Goal: Task Accomplishment & Management: Check status

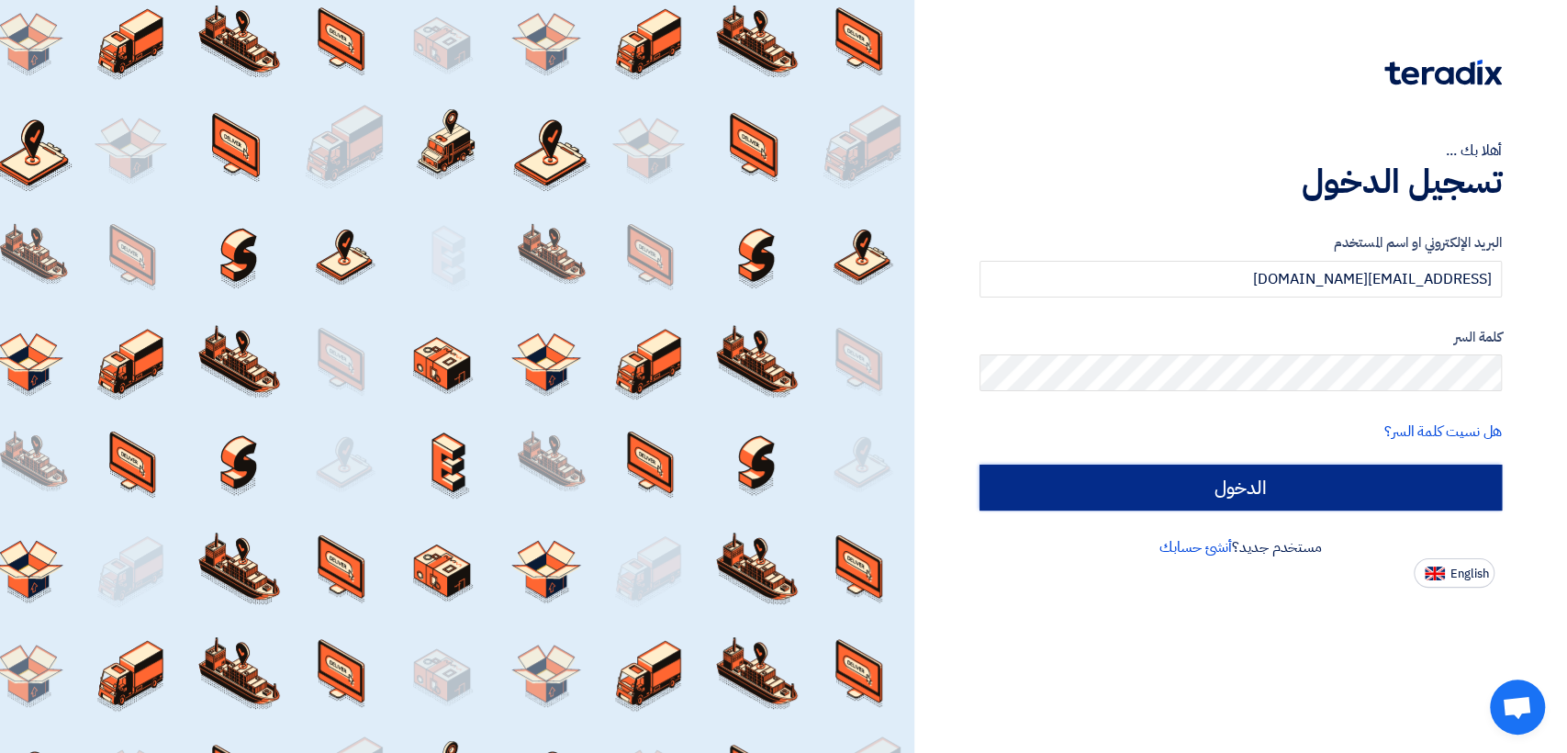
click at [1066, 465] on input "الدخول" at bounding box center [1240, 487] width 522 height 46
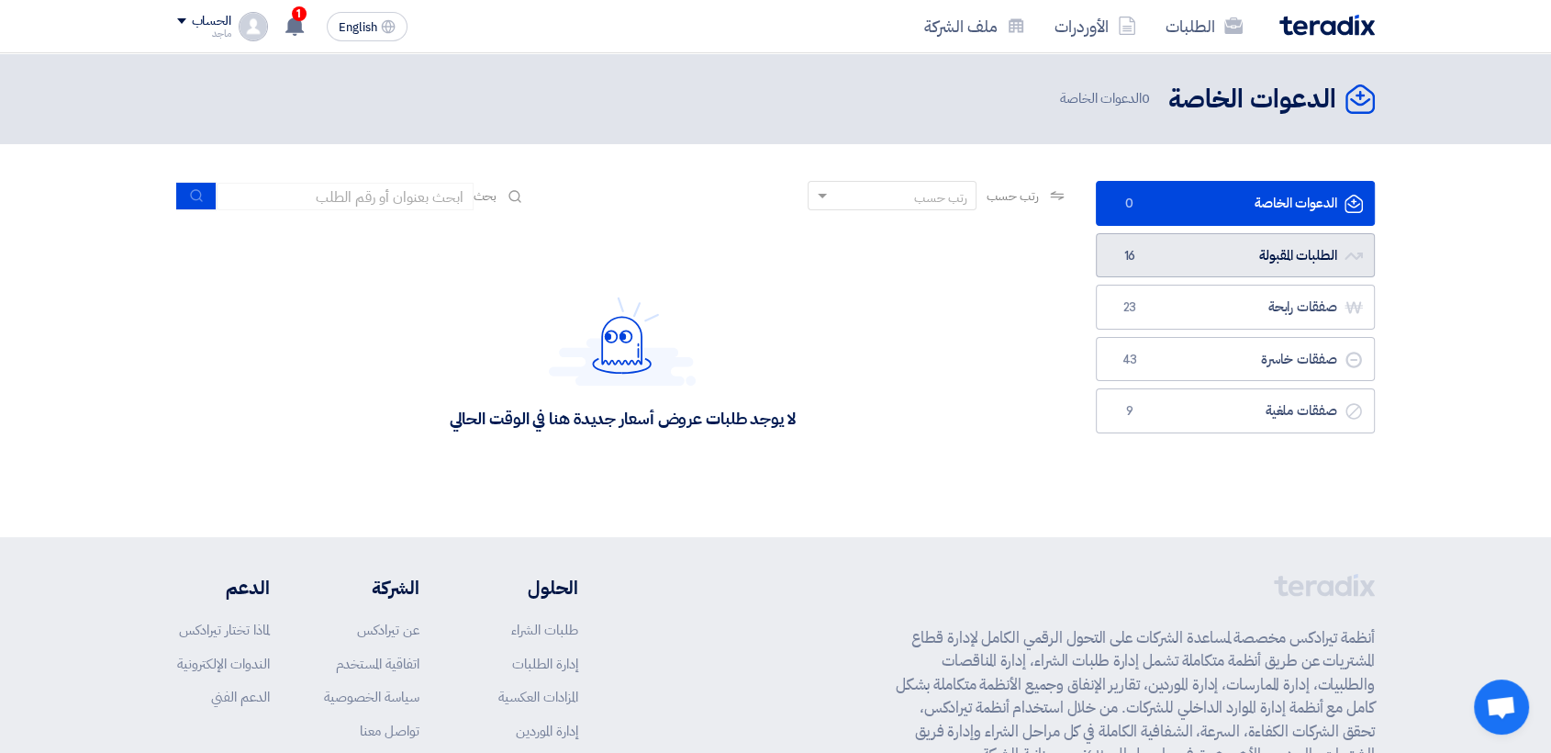
click at [1201, 266] on link "الطلبات المقبولة الطلبات المقبولة 16" at bounding box center [1235, 255] width 279 height 45
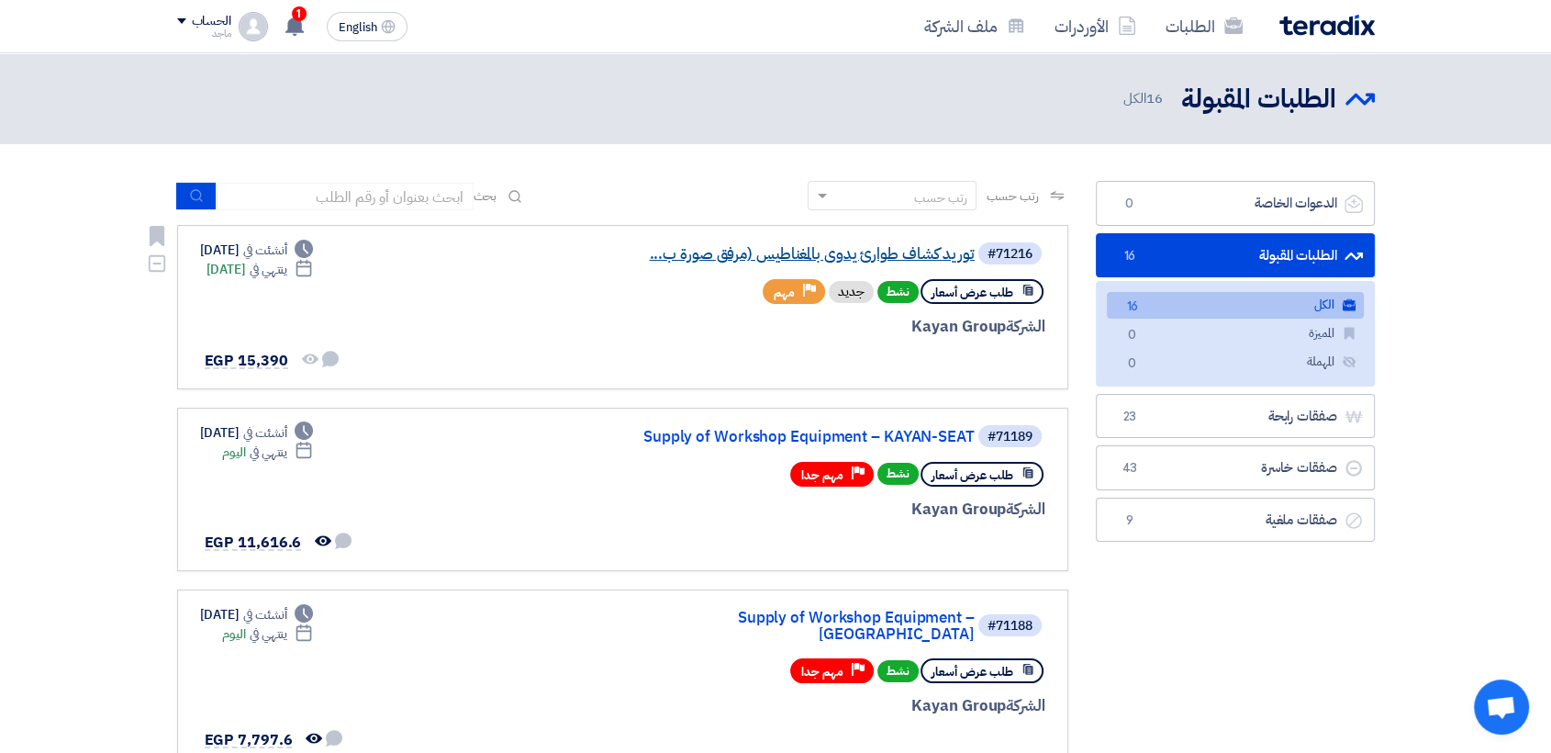
click at [699, 251] on link "توريد كشاف طوارئ يدوى بالمغناطيس (مرفق صورة ب..." at bounding box center [791, 254] width 367 height 17
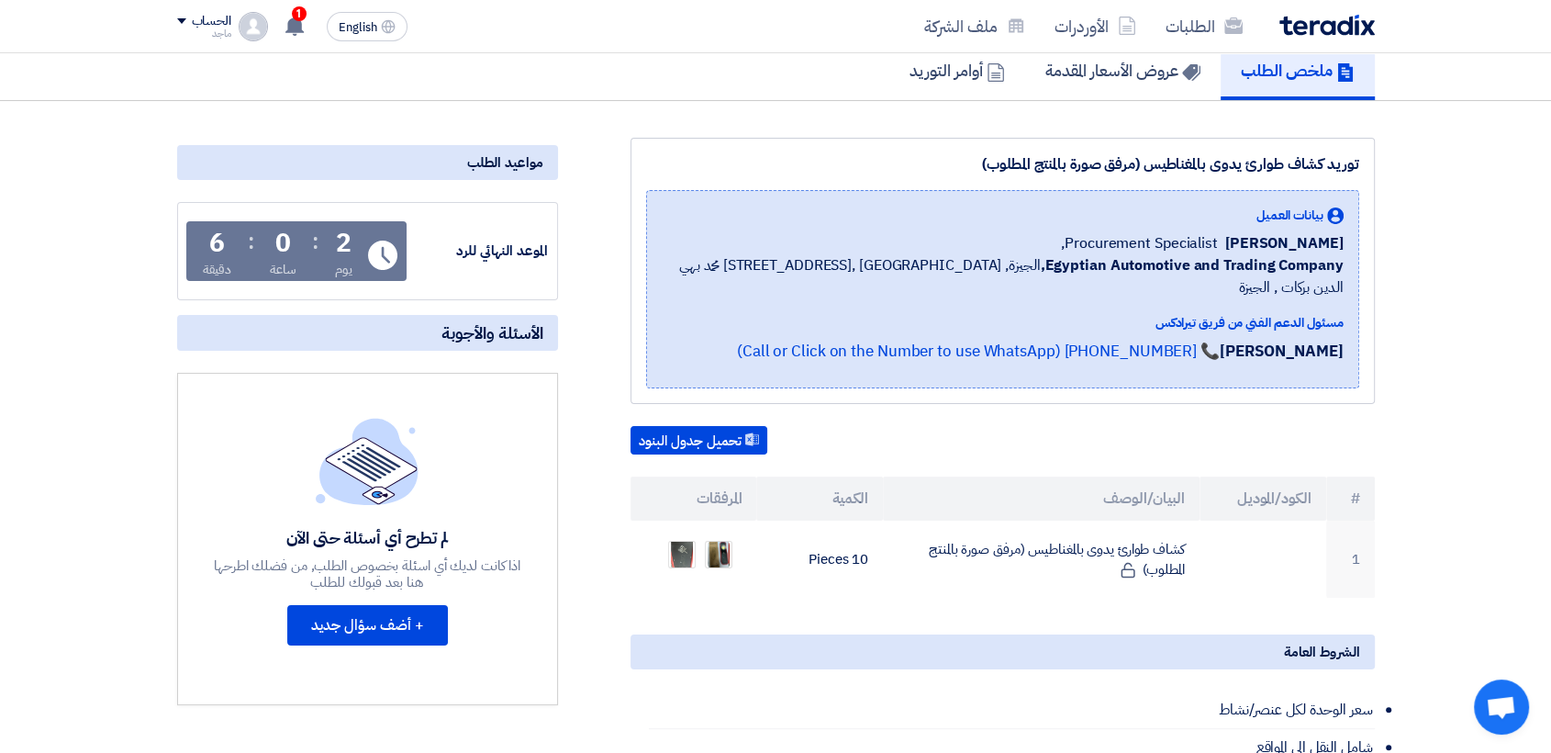
scroll to position [73, 0]
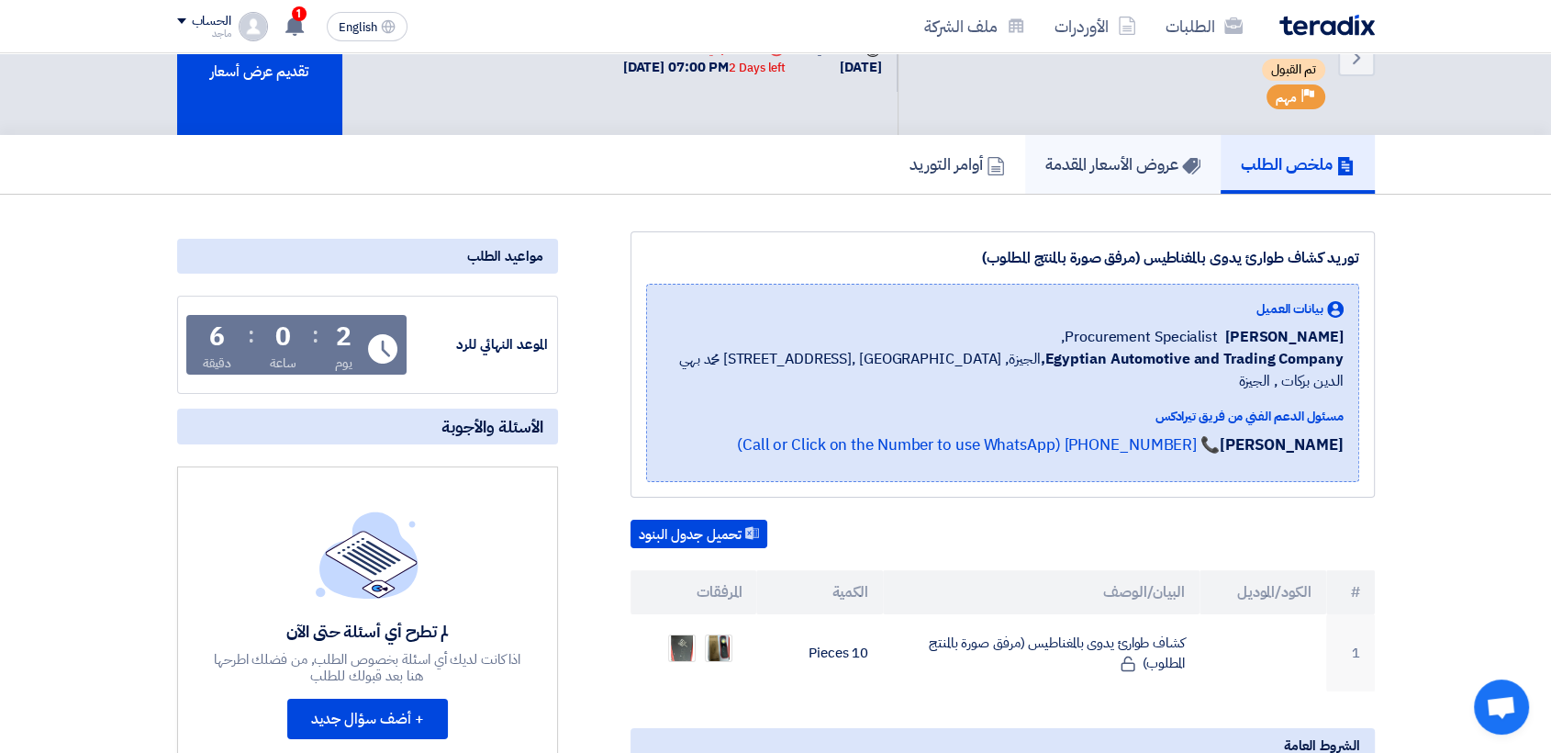
click at [1105, 169] on h5 "عروض الأسعار المقدمة" at bounding box center [1122, 163] width 155 height 21
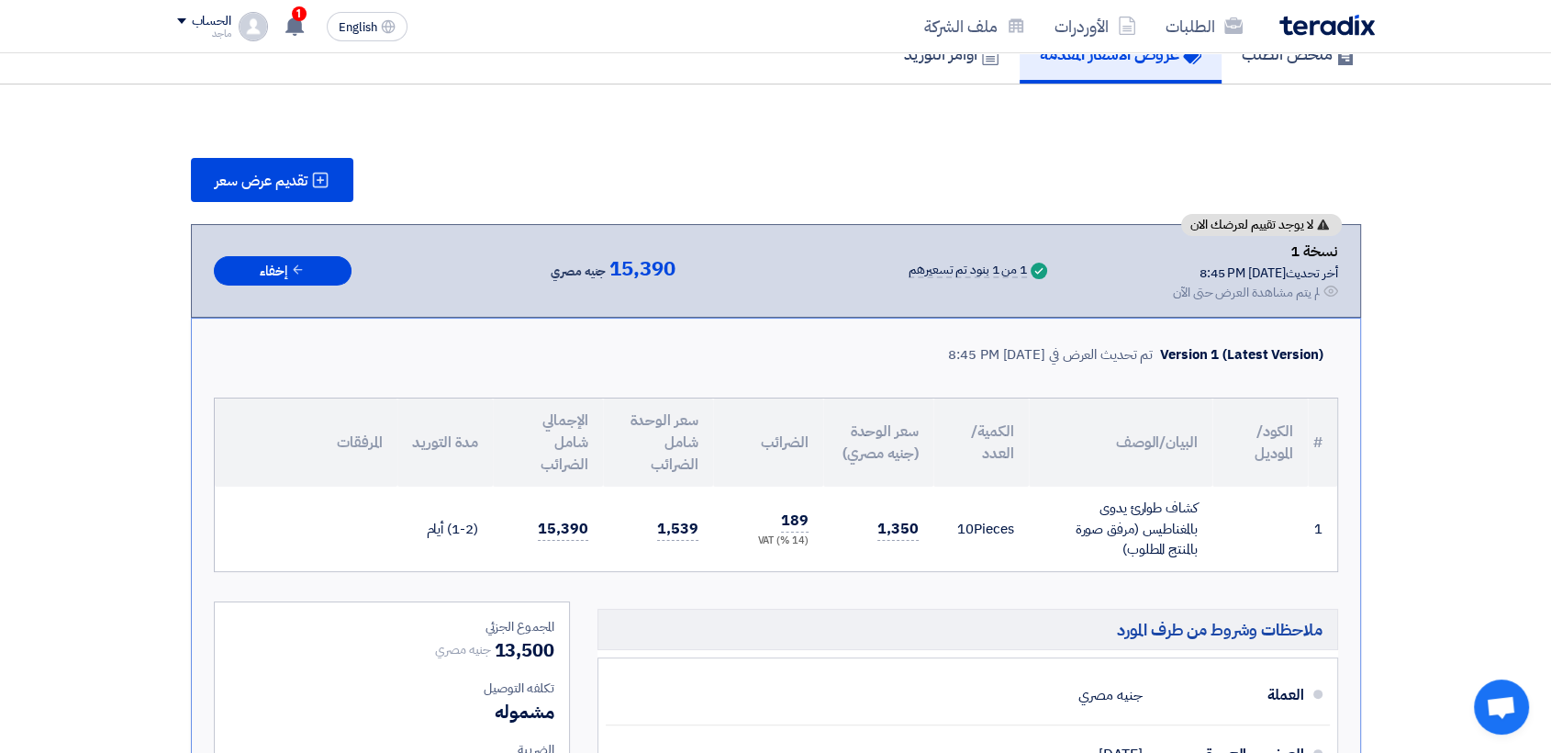
scroll to position [81, 0]
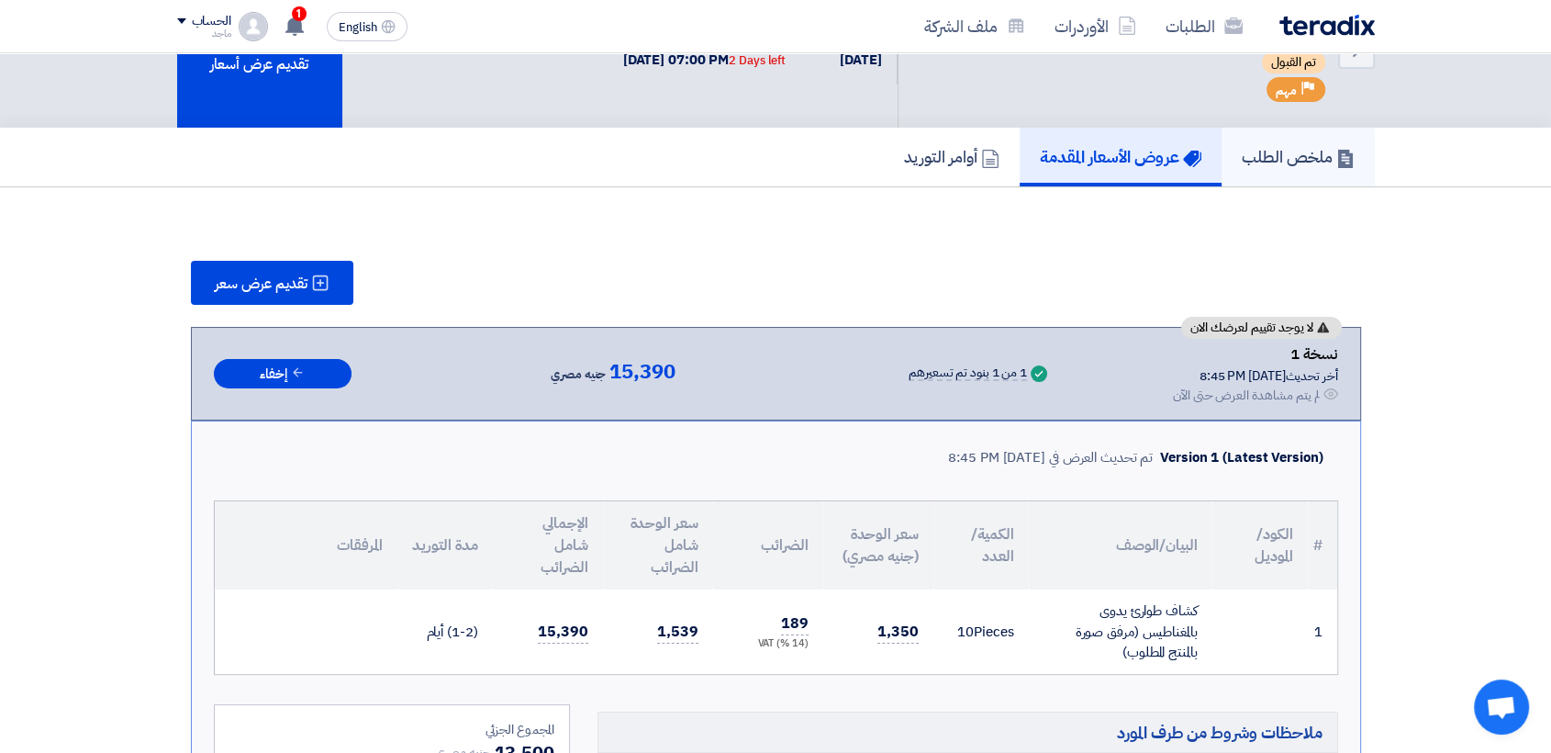
click at [1317, 159] on h5 "ملخص الطلب" at bounding box center [1298, 156] width 113 height 21
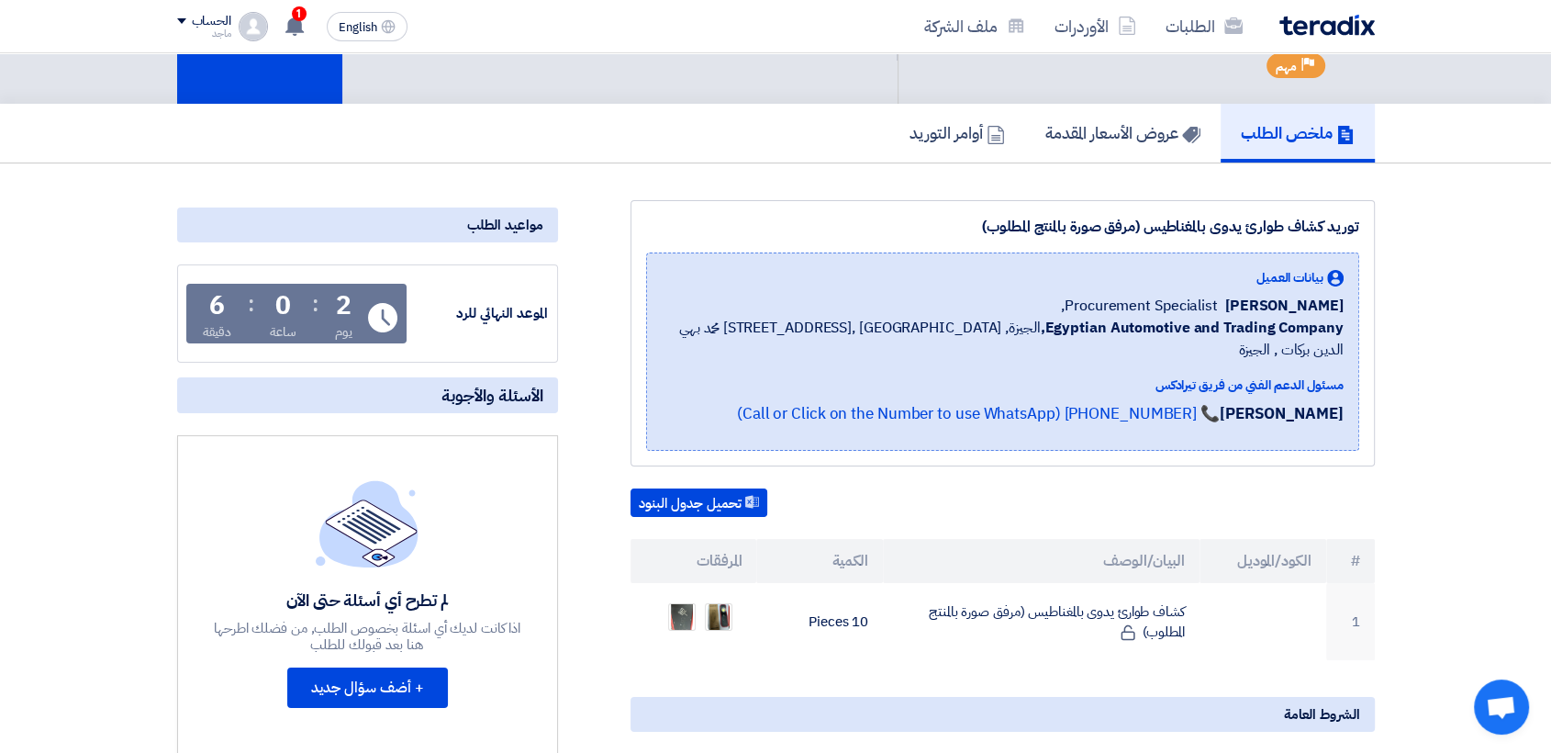
scroll to position [127, 0]
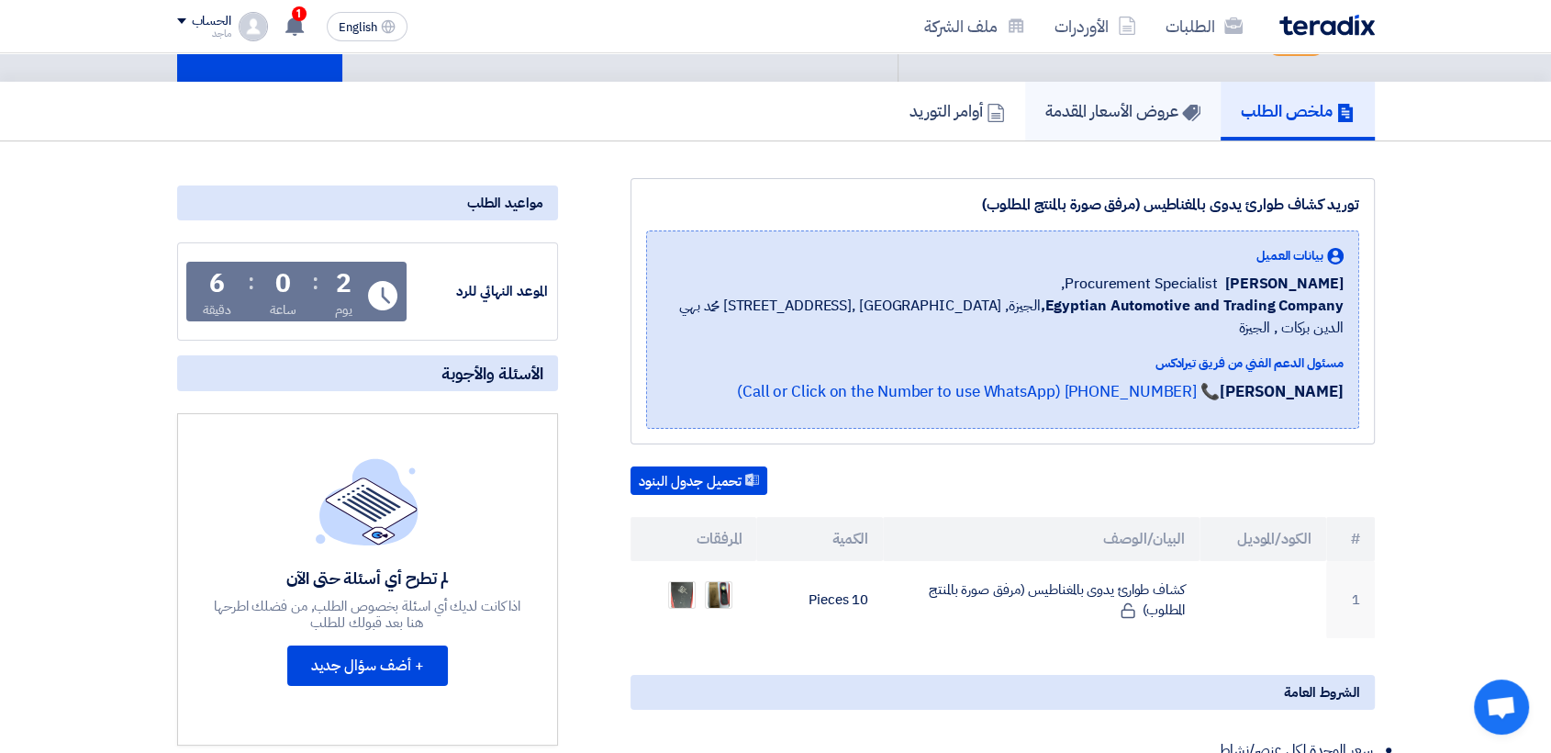
click at [1094, 117] on h5 "عروض الأسعار المقدمة" at bounding box center [1122, 110] width 155 height 21
